Goal: Task Accomplishment & Management: Manage account settings

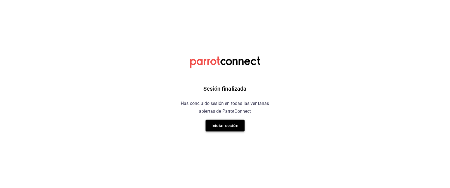
click at [224, 124] on button "Iniciar sesión" at bounding box center [225, 126] width 39 height 12
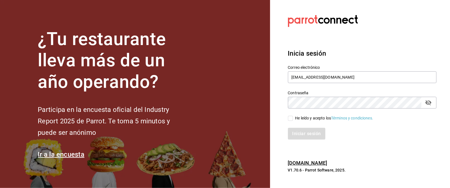
click at [290, 118] on input "He leído y acepto los Términos y condiciones." at bounding box center [290, 118] width 5 height 5
checkbox input "true"
click at [299, 134] on button "Iniciar sesión" at bounding box center [307, 134] width 38 height 12
click at [299, 134] on div "Iniciar sesión" at bounding box center [362, 134] width 149 height 12
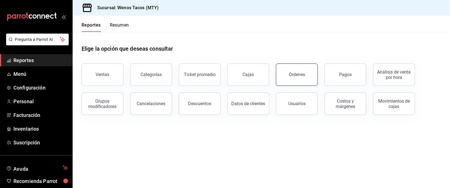
click at [298, 83] on button "Órdenes" at bounding box center [297, 74] width 42 height 22
